Goal: Information Seeking & Learning: Check status

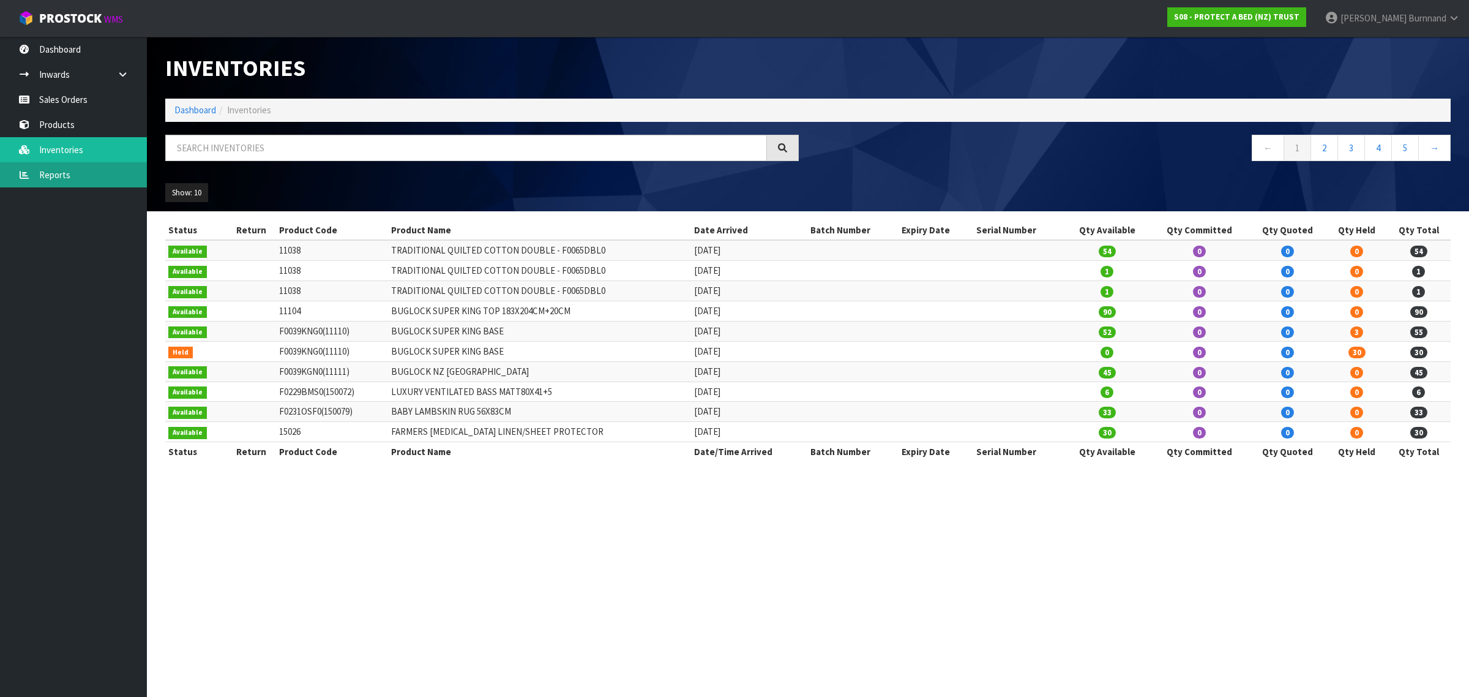
click at [61, 169] on link "Reports" at bounding box center [73, 174] width 147 height 25
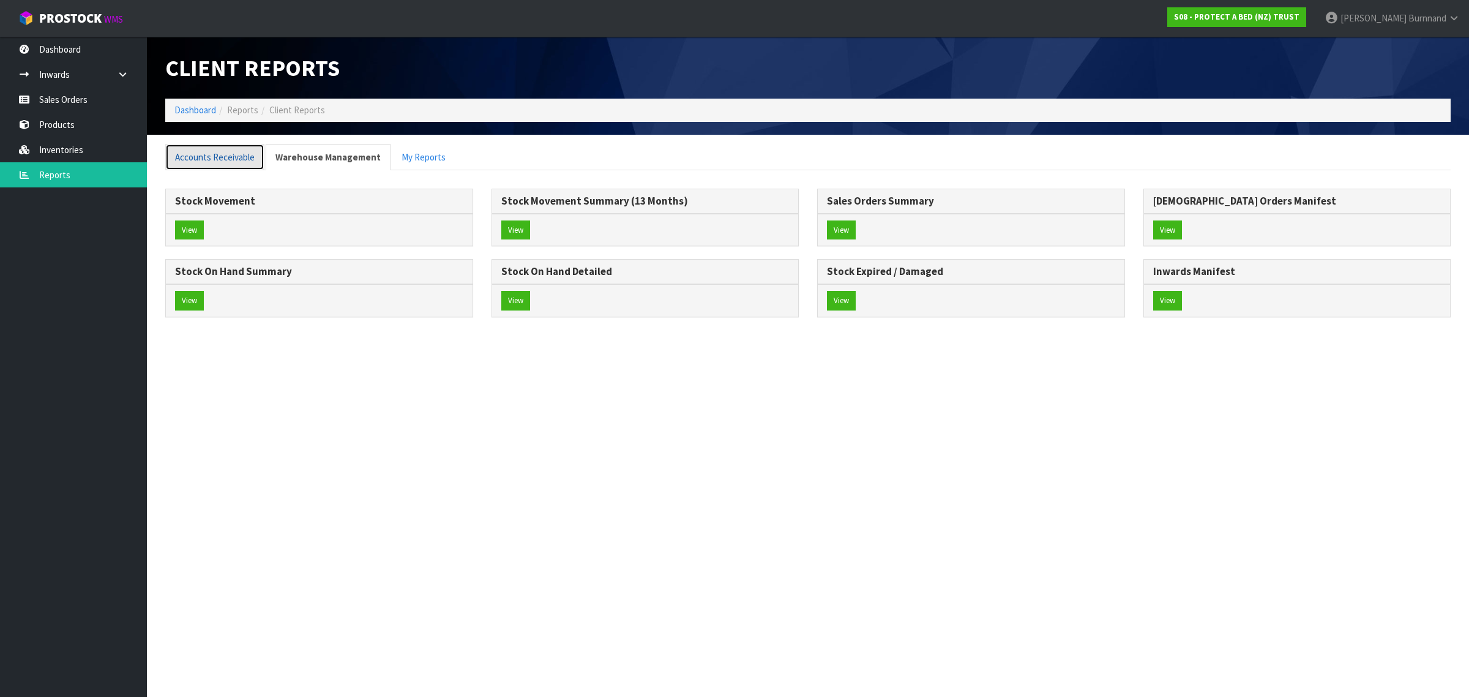
click at [241, 158] on link "Accounts Receivable" at bounding box center [214, 157] width 99 height 26
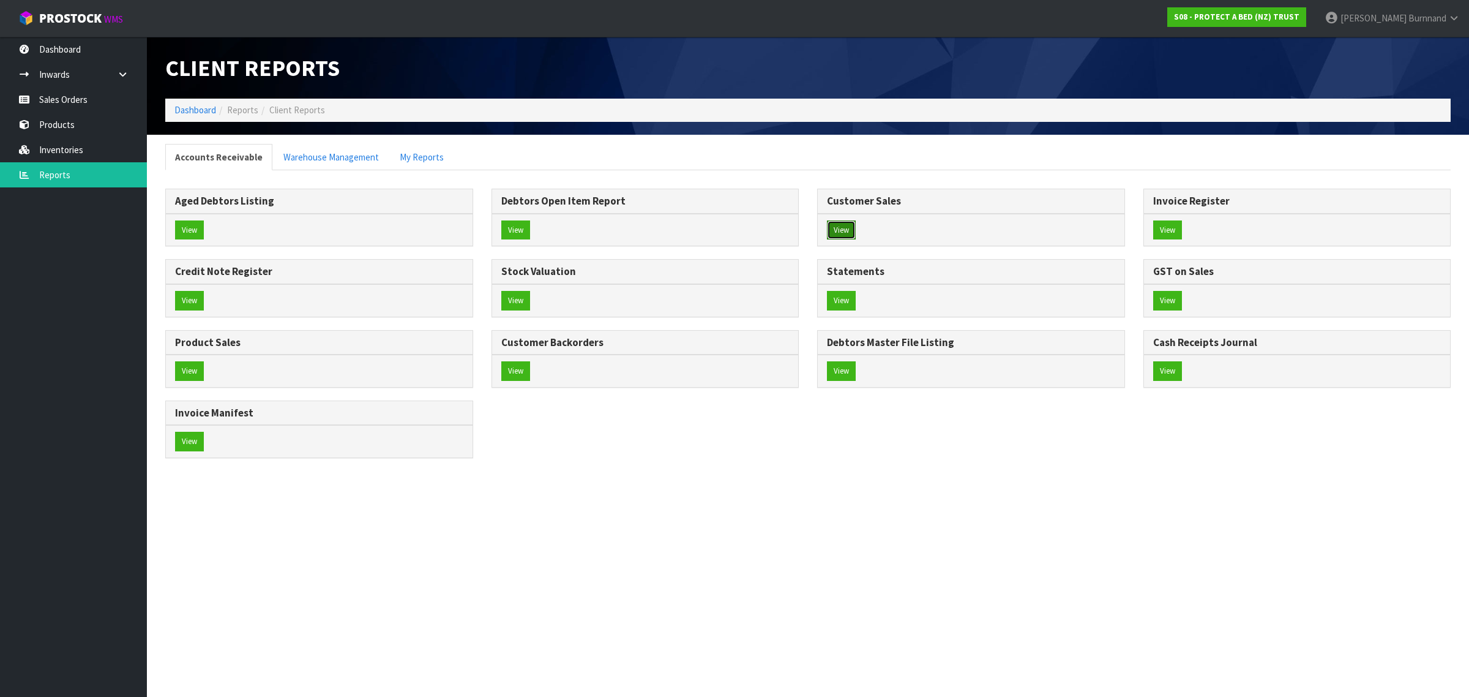
click at [851, 231] on button "View" at bounding box center [841, 230] width 29 height 20
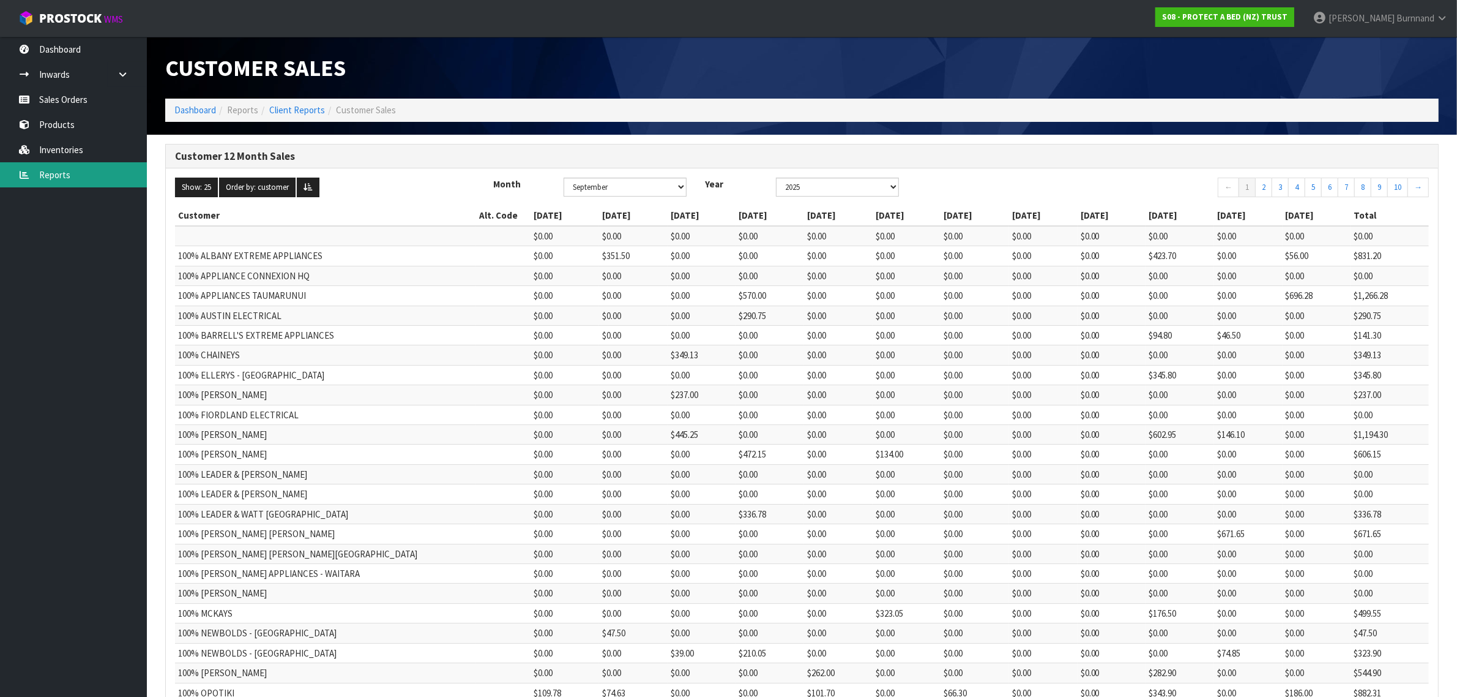
click at [43, 171] on link "Reports" at bounding box center [73, 174] width 147 height 25
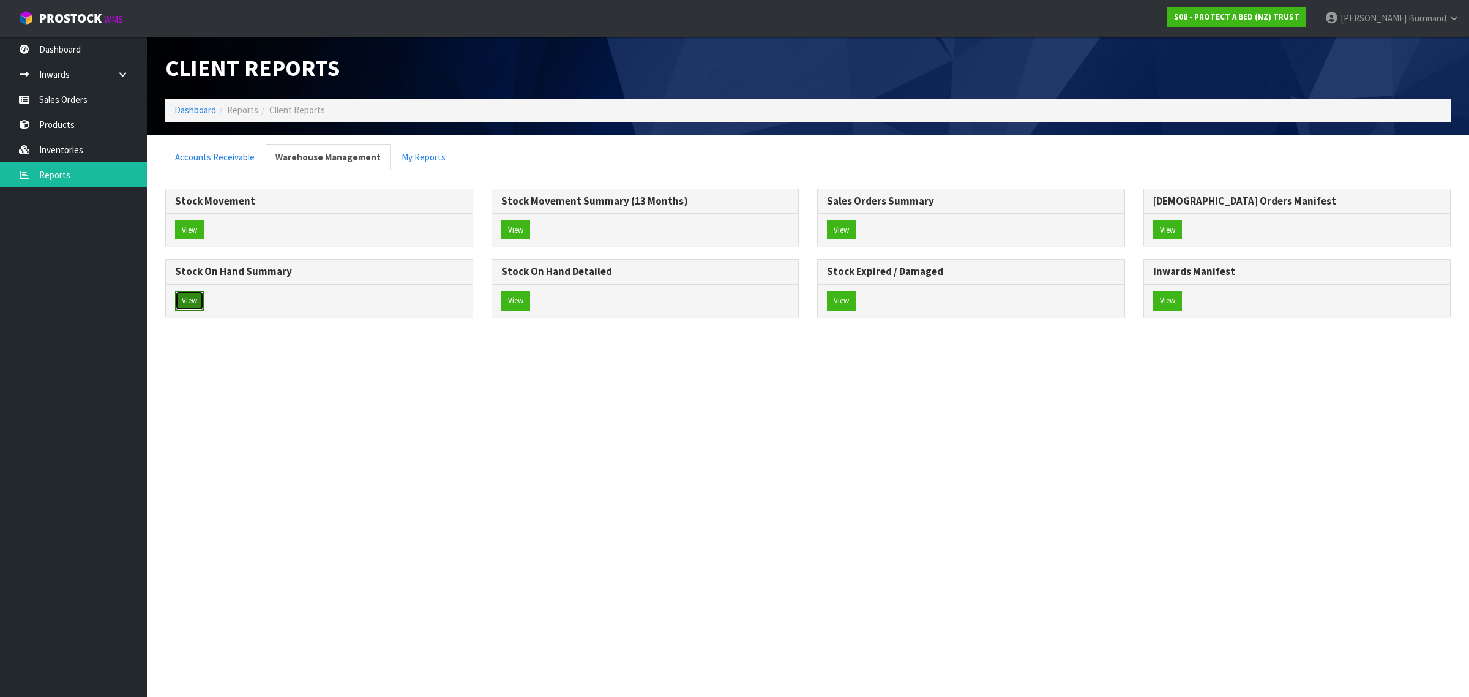
click at [187, 300] on button "View" at bounding box center [189, 301] width 29 height 20
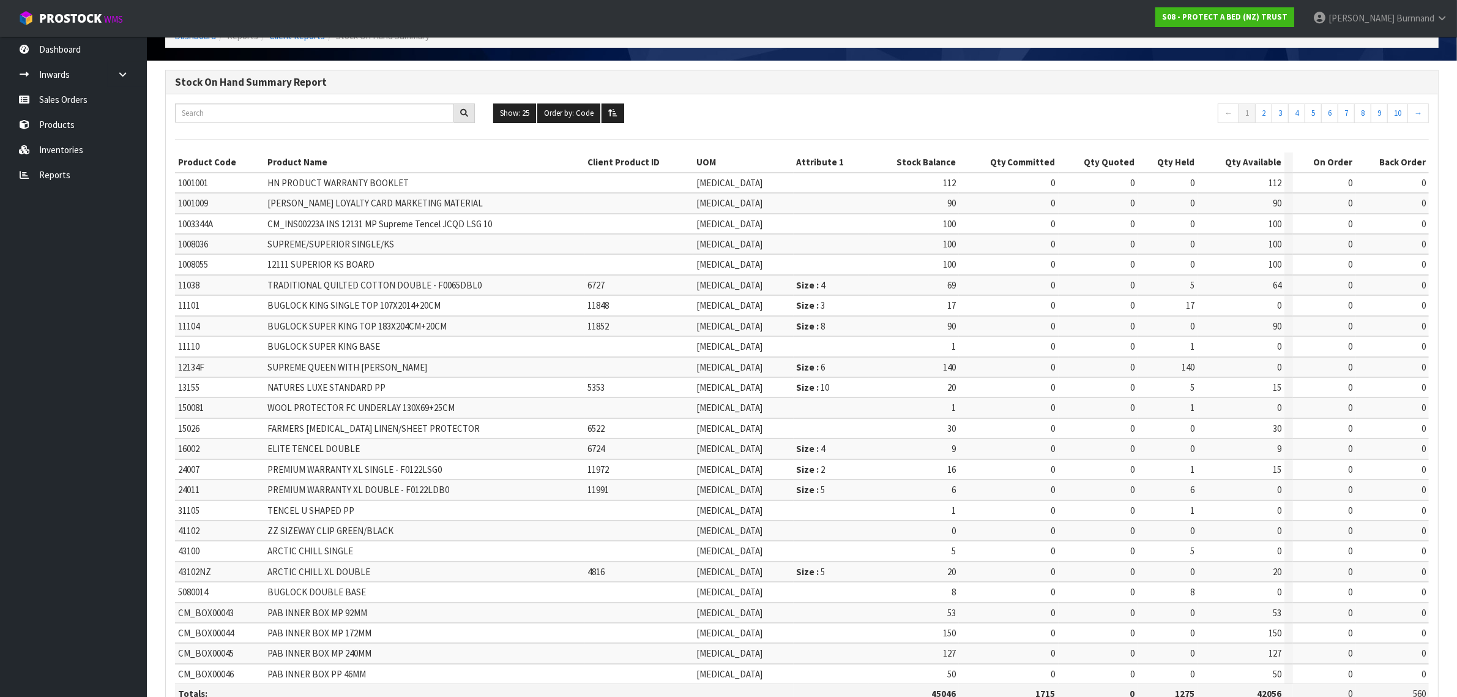
scroll to position [147, 0]
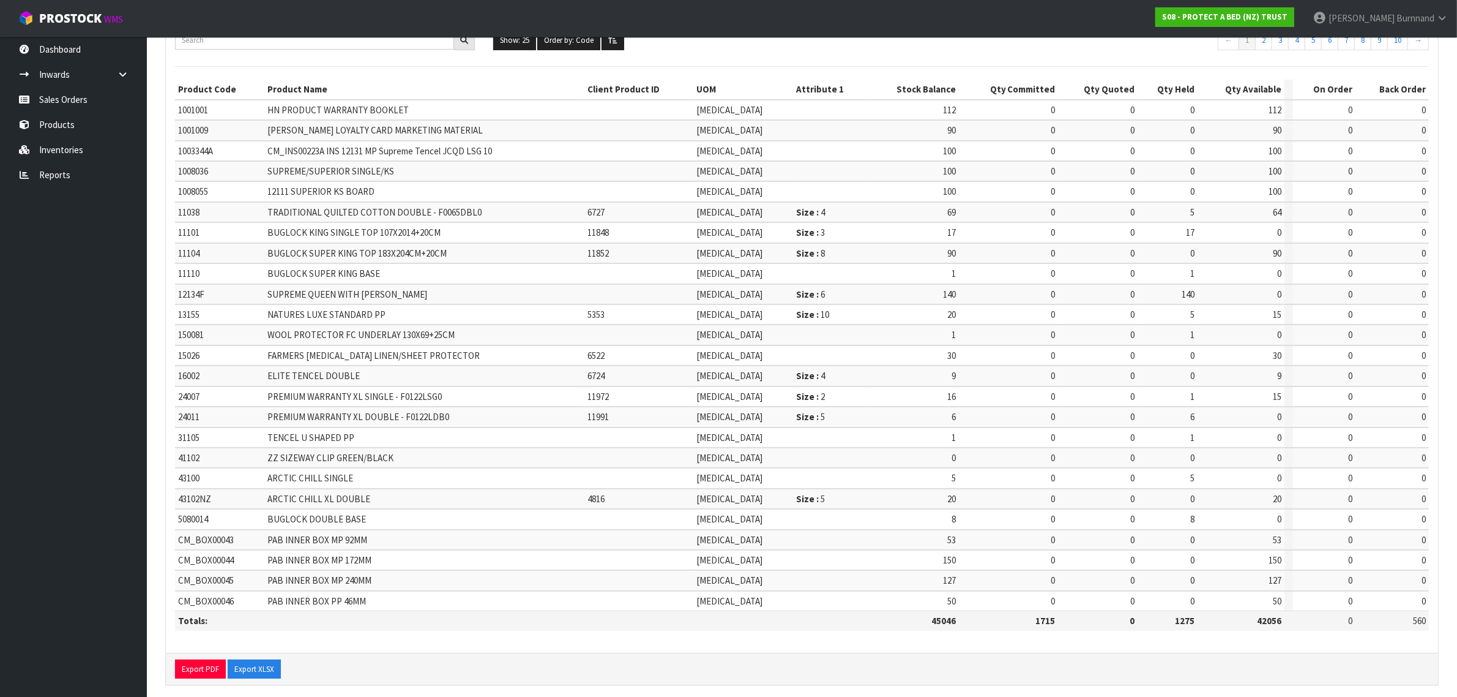
click at [176, 291] on td "12134F" at bounding box center [219, 294] width 89 height 20
drag, startPoint x: 212, startPoint y: 291, endPoint x: 178, endPoint y: 291, distance: 34.3
click at [178, 291] on td "12134F" at bounding box center [219, 294] width 89 height 20
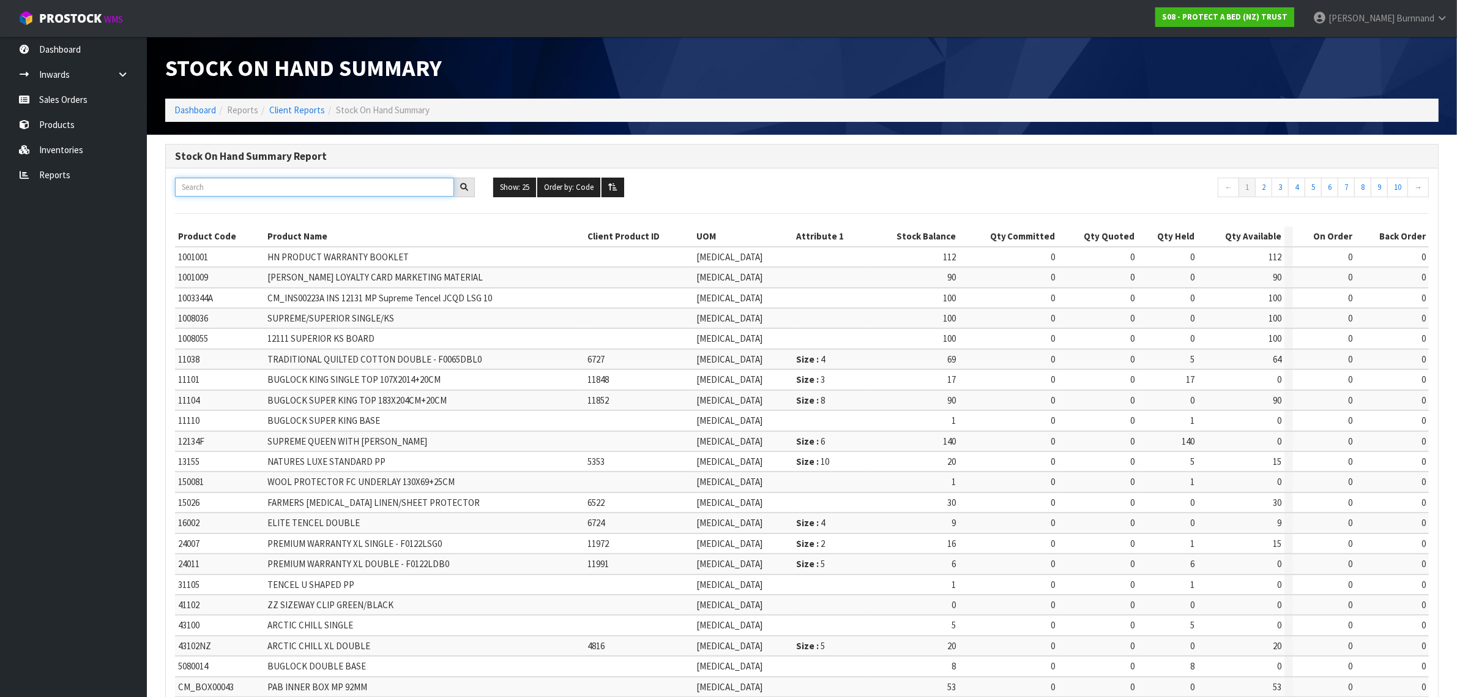
click at [200, 188] on input "text" at bounding box center [314, 187] width 279 height 19
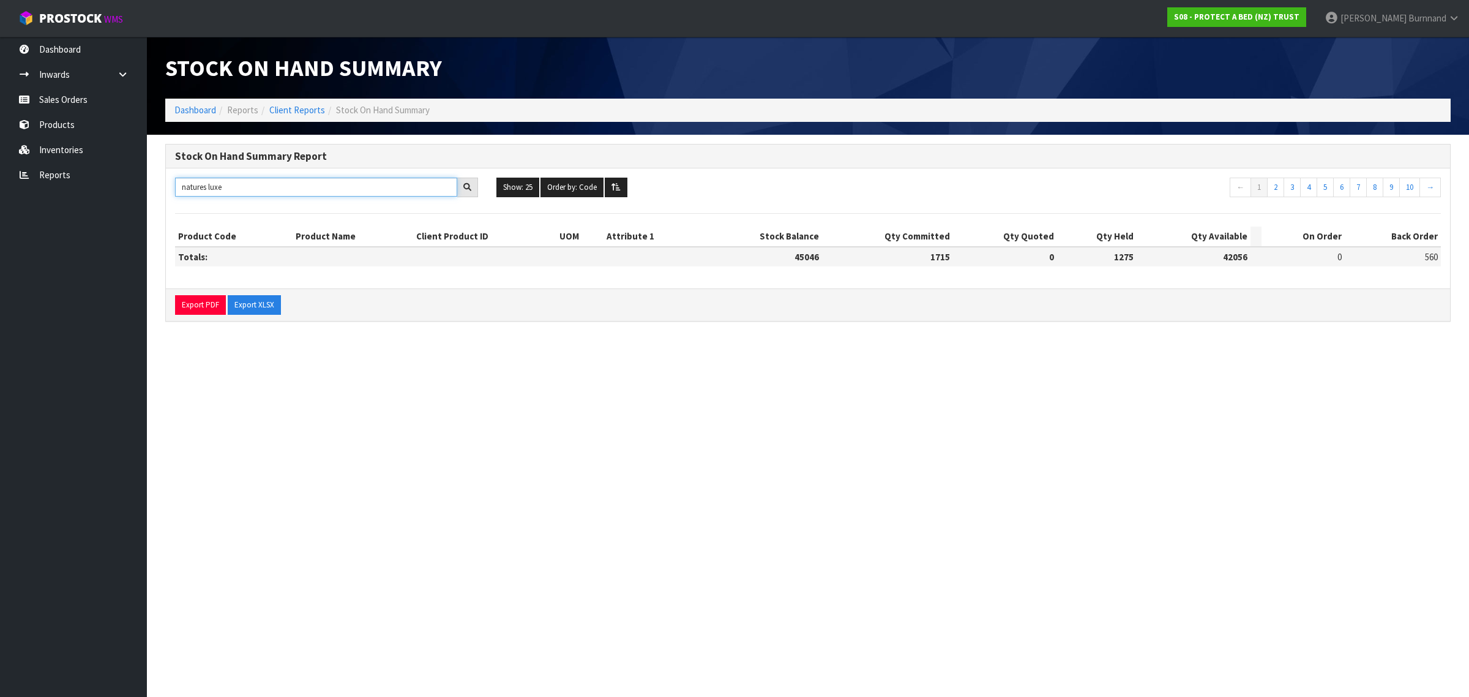
drag, startPoint x: 228, startPoint y: 187, endPoint x: 178, endPoint y: 187, distance: 50.8
click at [178, 187] on input "natures luxe" at bounding box center [316, 187] width 282 height 19
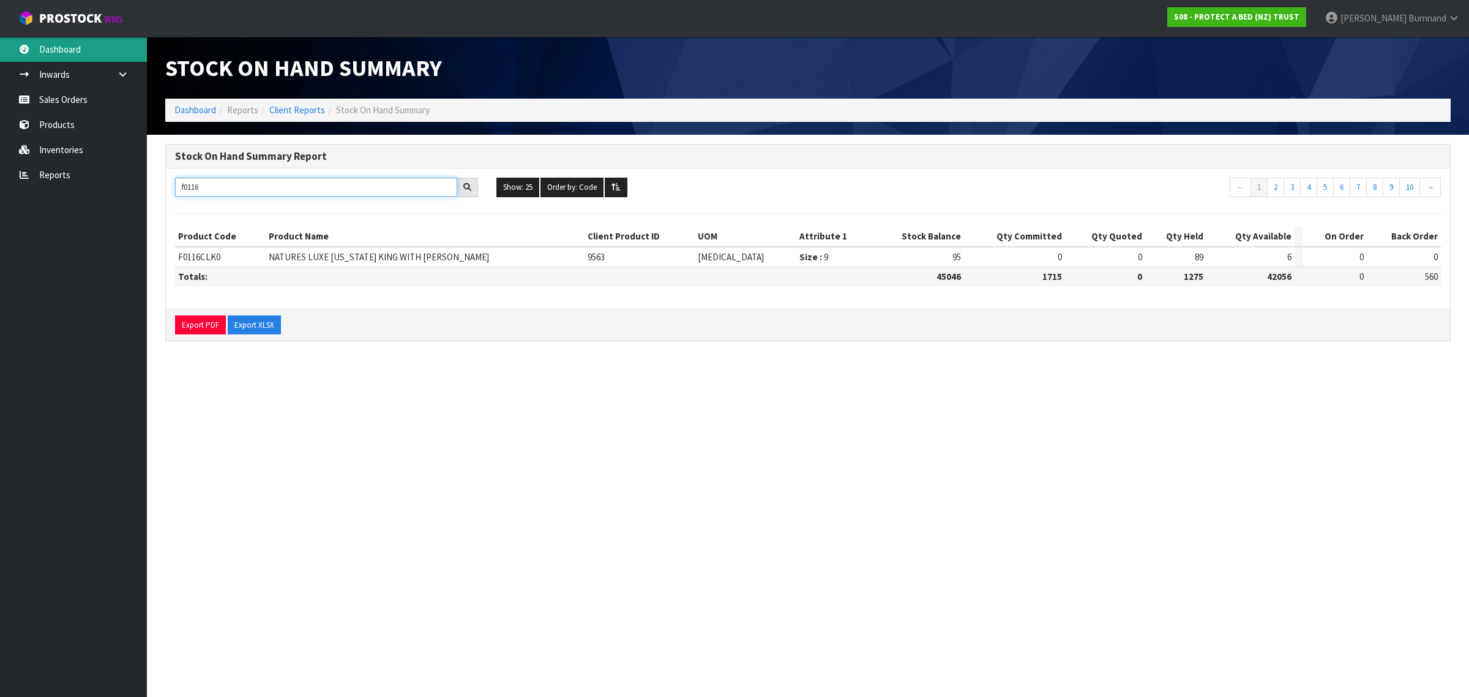
type input "f0116"
click at [60, 46] on link "Dashboard" at bounding box center [73, 49] width 147 height 25
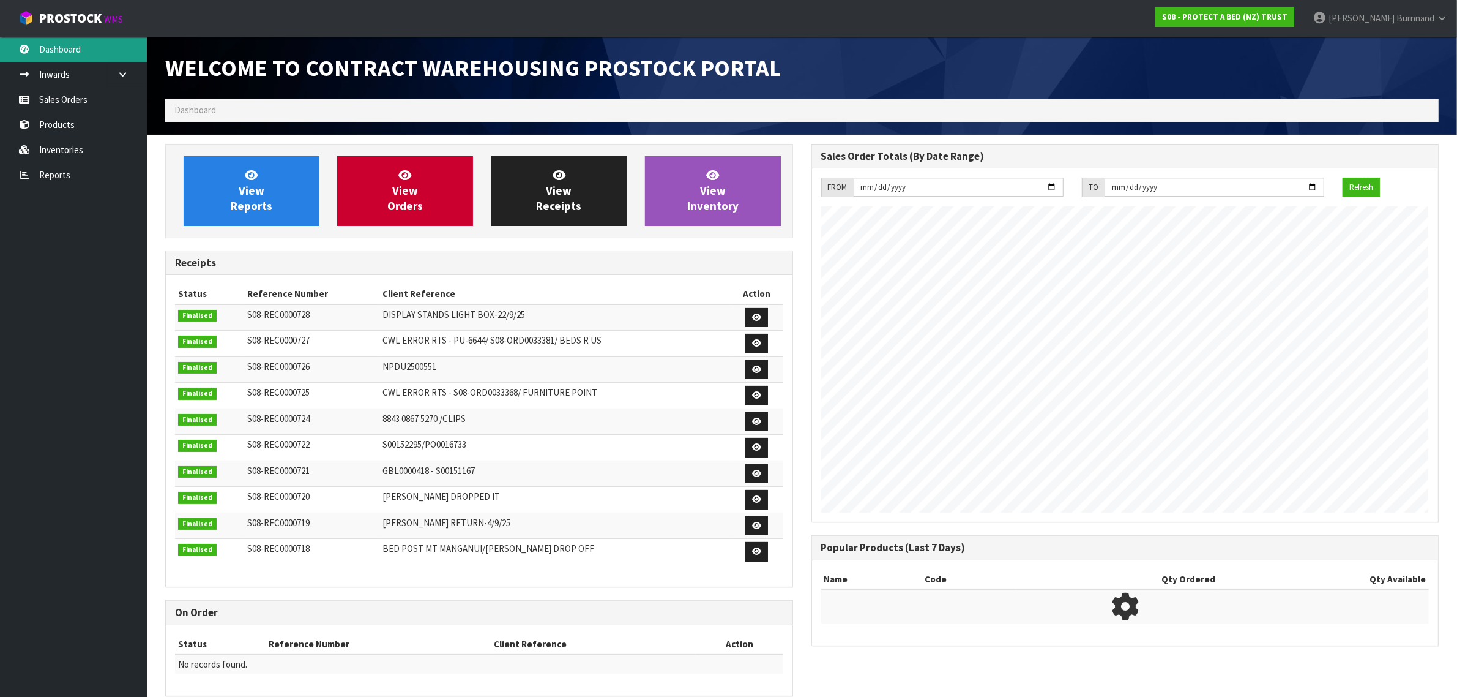
scroll to position [681, 646]
